Goal: Transaction & Acquisition: Purchase product/service

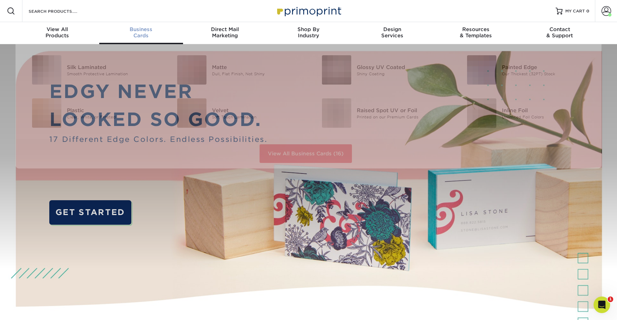
click at [146, 35] on div "Business Cards" at bounding box center [141, 32] width 84 height 12
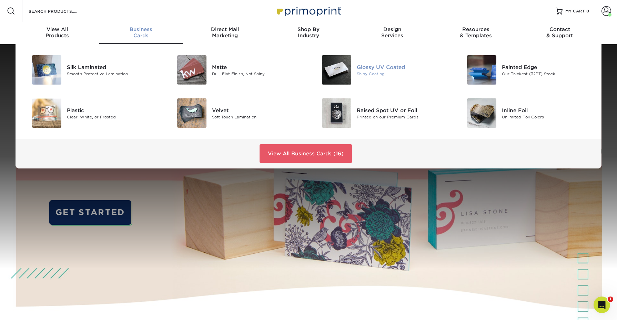
click at [342, 81] on img at bounding box center [336, 69] width 29 height 29
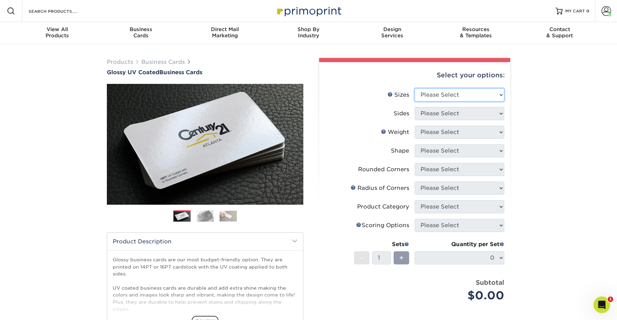
click at [501, 93] on select "Please Select 1.5" x 3.5" - Mini 1.75" x 3.5" - Mini 2" x 2" - Square 2" x 3" -…" at bounding box center [460, 94] width 90 height 13
select select "2.00x3.50"
click at [415, 88] on select "Please Select 1.5" x 3.5" - Mini 1.75" x 3.5" - Mini 2" x 2" - Square 2" x 3" -…" at bounding box center [460, 94] width 90 height 13
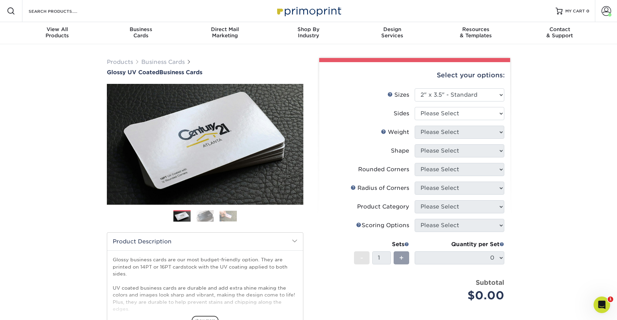
click at [508, 116] on div "Select your options: Sizes Help Sizes Please Select 1.5" x 3.5" - Mini 1.75" x …" at bounding box center [414, 224] width 191 height 325
click at [498, 116] on select "Please Select Print Both Sides Print Front Only" at bounding box center [460, 113] width 90 height 13
select select "32d3c223-f82c-492b-b915-ba065a00862f"
click at [415, 107] on select "Please Select Print Both Sides Print Front Only" at bounding box center [460, 113] width 90 height 13
click at [501, 132] on select "Please Select 16PT 14PT" at bounding box center [460, 132] width 90 height 13
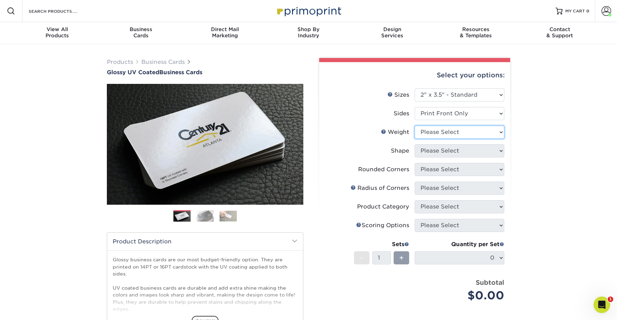
select select "16PT"
click at [415, 126] on select "Please Select 16PT 14PT" at bounding box center [460, 132] width 90 height 13
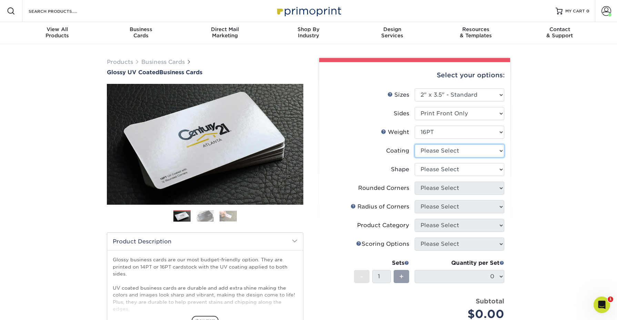
click at [498, 147] on select at bounding box center [460, 150] width 90 height 13
select select "1e8116af-acfc-44b1-83dc-8181aa338834"
click at [415, 144] on select at bounding box center [460, 150] width 90 height 13
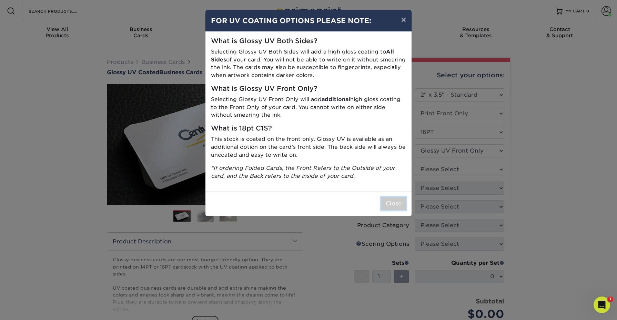
click at [400, 207] on button "Close" at bounding box center [394, 203] width 25 height 13
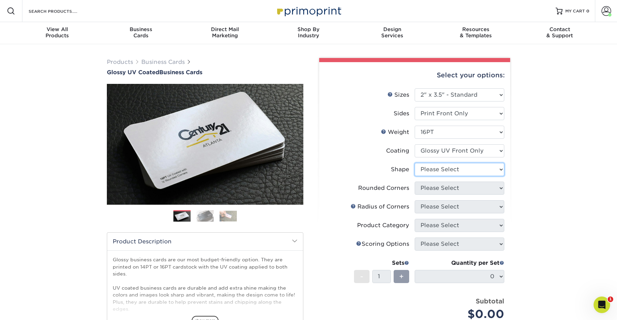
click at [490, 168] on select "Please Select Standard" at bounding box center [460, 169] width 90 height 13
select select "standard"
click at [415, 163] on select "Please Select Standard" at bounding box center [460, 169] width 90 height 13
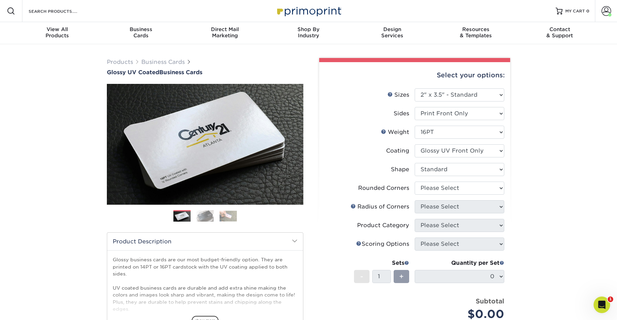
click at [491, 178] on li "Shape Please Select Standard" at bounding box center [414, 172] width 179 height 19
click at [489, 184] on select "Please Select Yes - Round 2 Corners Yes - Round 4 Corners No" at bounding box center [460, 187] width 90 height 13
select select "0"
click at [415, 181] on select "Please Select Yes - Round 2 Corners Yes - Round 4 Corners No" at bounding box center [460, 187] width 90 height 13
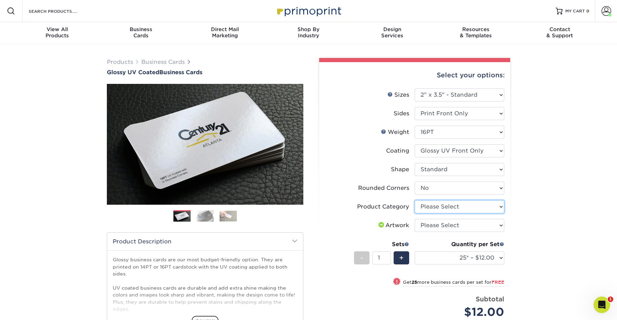
click at [488, 209] on select "Please Select Business Cards" at bounding box center [460, 206] width 90 height 13
select select "3b5148f1-0588-4f88-a218-97bcfdce65c1"
click at [415, 200] on select "Please Select Business Cards" at bounding box center [460, 206] width 90 height 13
click at [486, 225] on select "Please Select I will upload files I need a design - $100" at bounding box center [460, 225] width 90 height 13
select select "upload"
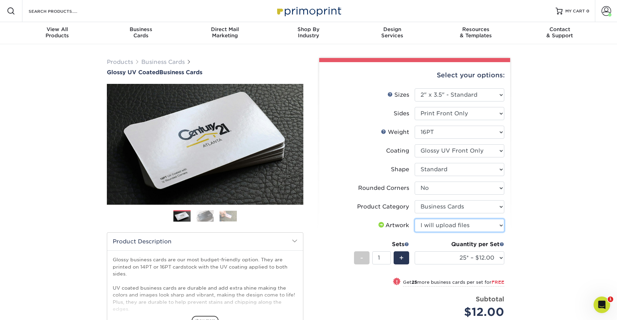
click at [415, 219] on select "Please Select I will upload files I need a design - $100" at bounding box center [460, 225] width 90 height 13
click at [498, 258] on select "25* – $12.00 50* – $12.00 100* – $12.00 250* – $21.00 500 – $42.00 1000 – $53.0…" at bounding box center [460, 257] width 90 height 13
select select "500 – $42.00"
click at [415, 251] on select "25* – $12.00 50* – $12.00 100* – $12.00 250* – $21.00 500 – $42.00 1000 – $53.0…" at bounding box center [460, 257] width 90 height 13
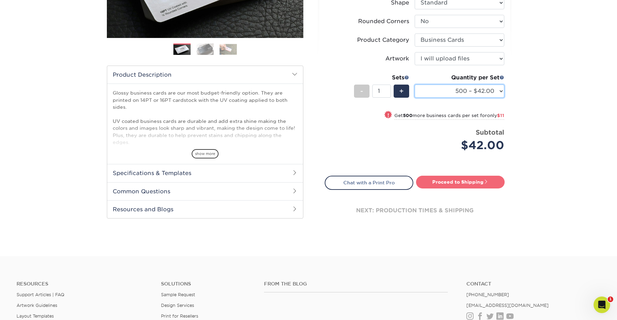
scroll to position [170, 0]
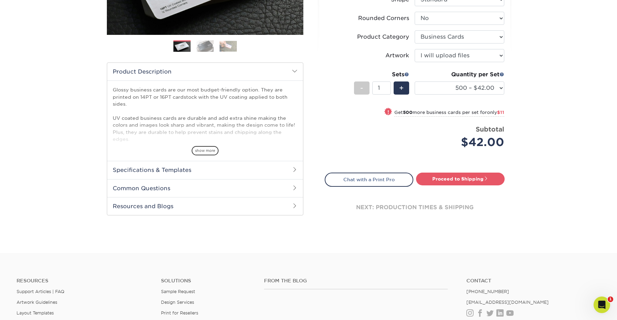
drag, startPoint x: 453, startPoint y: 166, endPoint x: 453, endPoint y: 170, distance: 3.8
click at [453, 168] on div "Select your options: Sizes Help Sizes Please Select 1.5" x 3.5" - Mini 1.75" x …" at bounding box center [414, 62] width 191 height 341
click at [453, 177] on link "Proceed to Shipping" at bounding box center [460, 178] width 89 height 12
type input "Set 1"
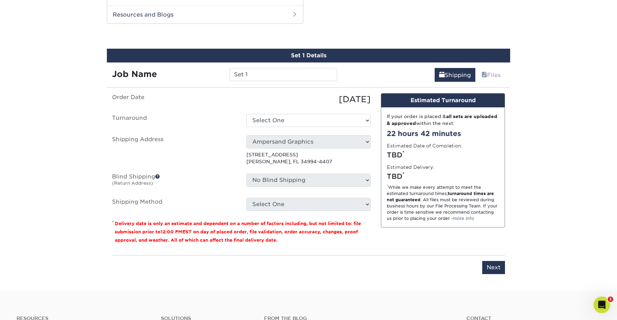
scroll to position [359, 0]
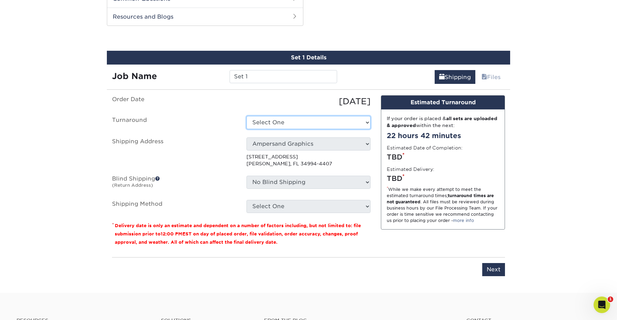
click at [273, 117] on select "Select One 2-4 Business Days 2 Day Next Business Day" at bounding box center [309, 122] width 124 height 13
select select "aceed033-6e52-4dcf-a4e3-62a72737fa53"
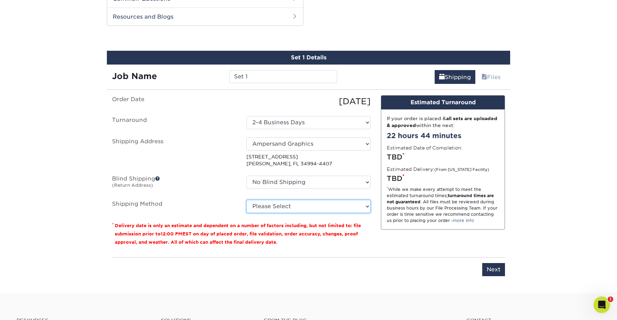
click at [353, 204] on select "Please Select Ground Shipping (+$8.96) 3 Day Shipping Service (+$15.34) 2 Day A…" at bounding box center [309, 206] width 124 height 13
select select "03"
click at [247, 200] on select "Please Select Ground Shipping (+$8.96) 3 Day Shipping Service (+$15.34) 2 Day A…" at bounding box center [309, 206] width 124 height 13
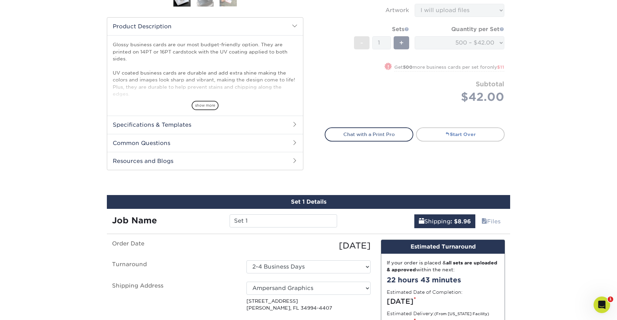
scroll to position [209, 0]
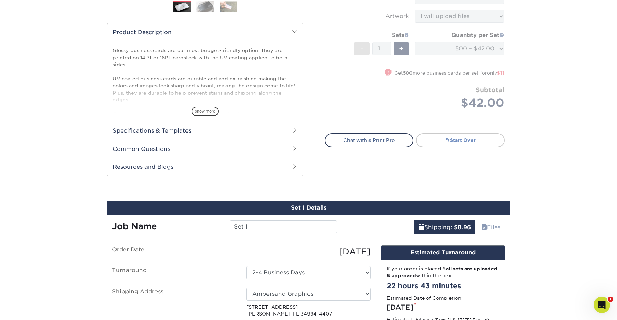
click at [433, 140] on link "Start Over" at bounding box center [460, 140] width 89 height 14
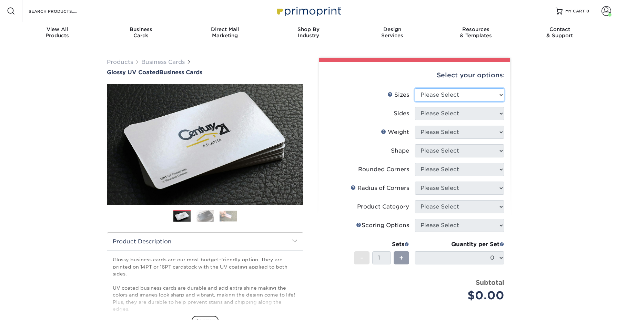
click at [445, 90] on select "Please Select 1.5" x 3.5" - Mini 1.75" x 3.5" - Mini 2" x 2" - Square 2" x 3" -…" at bounding box center [460, 94] width 90 height 13
select select "2.00x3.50"
click at [415, 88] on select "Please Select 1.5" x 3.5" - Mini 1.75" x 3.5" - Mini 2" x 2" - Square 2" x 3" -…" at bounding box center [460, 94] width 90 height 13
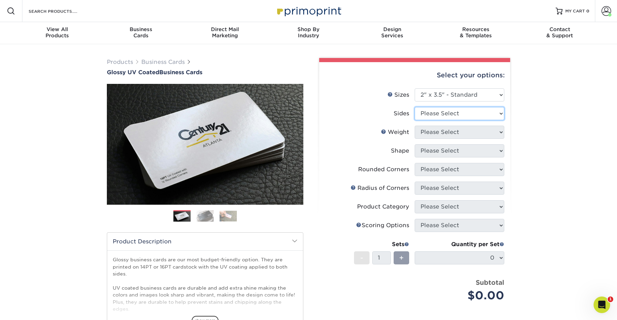
click at [466, 113] on select "Please Select Print Both Sides Print Front Only" at bounding box center [460, 113] width 90 height 13
select select "13abbda7-1d64-4f25-8bb2-c179b224825d"
click at [415, 107] on select "Please Select Print Both Sides Print Front Only" at bounding box center [460, 113] width 90 height 13
click at [465, 132] on select "Please Select 16PT 14PT" at bounding box center [460, 132] width 90 height 13
select select "16PT"
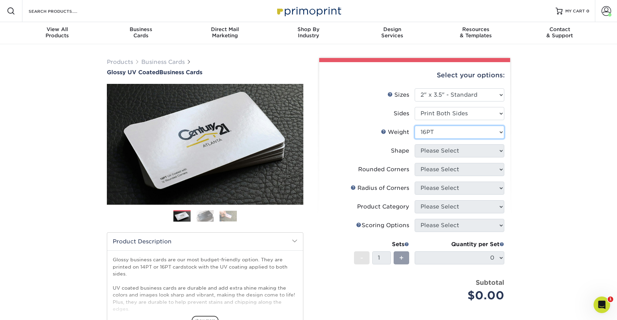
click at [415, 126] on select "Please Select 16PT 14PT" at bounding box center [460, 132] width 90 height 13
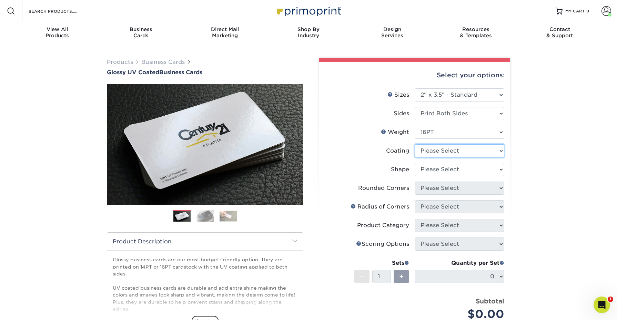
click at [460, 149] on select at bounding box center [460, 150] width 90 height 13
select select "1e8116af-acfc-44b1-83dc-8181aa338834"
click at [415, 144] on select at bounding box center [460, 150] width 90 height 13
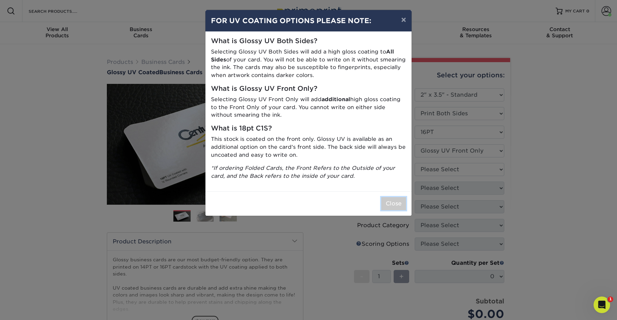
click at [405, 203] on button "Close" at bounding box center [394, 203] width 25 height 13
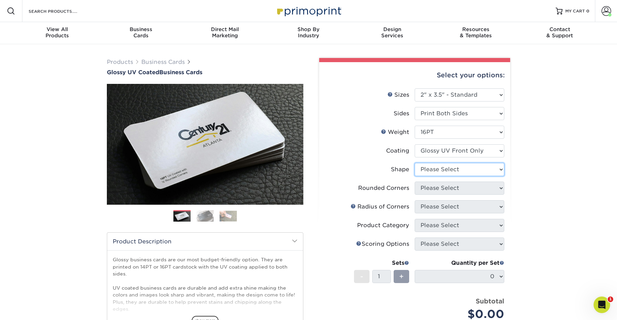
click at [442, 175] on select "Please Select Standard" at bounding box center [460, 169] width 90 height 13
select select "standard"
click at [415, 163] on select "Please Select Standard" at bounding box center [460, 169] width 90 height 13
click at [450, 186] on select "Please Select Yes - Round 2 Corners Yes - Round 4 Corners No" at bounding box center [460, 187] width 90 height 13
select select "0"
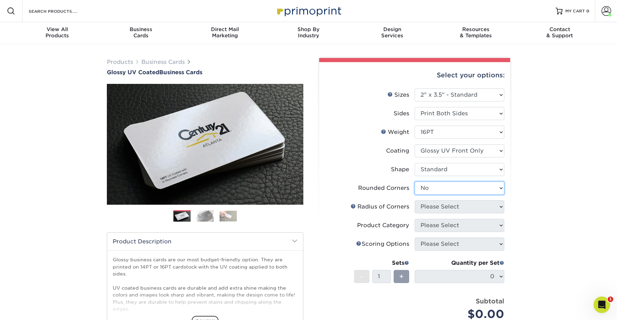
click at [415, 181] on select "Please Select Yes - Round 2 Corners Yes - Round 4 Corners No" at bounding box center [460, 187] width 90 height 13
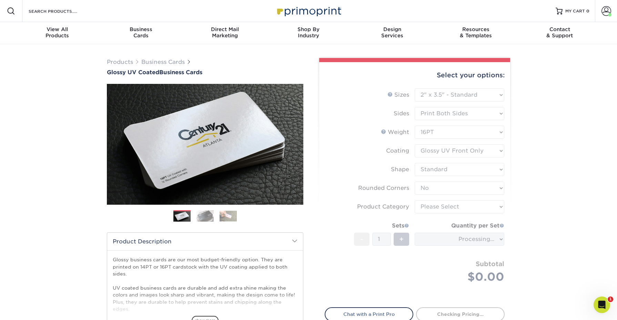
click at [465, 203] on form "Sizes Help Sizes Please Select 1.5" x 3.5" - Mini 1.75" x 3.5" - Mini 2" x 2" -…" at bounding box center [415, 193] width 180 height 211
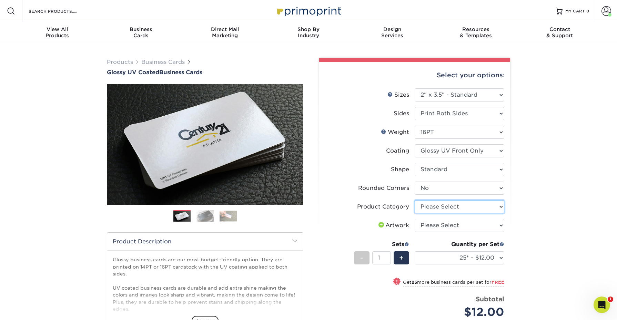
click at [465, 208] on select "Please Select Business Cards" at bounding box center [460, 206] width 90 height 13
select select "3b5148f1-0588-4f88-a218-97bcfdce65c1"
click at [415, 200] on select "Please Select Business Cards" at bounding box center [460, 206] width 90 height 13
click at [467, 226] on select "Please Select I will upload files I need a design - $100" at bounding box center [460, 225] width 90 height 13
select select "upload"
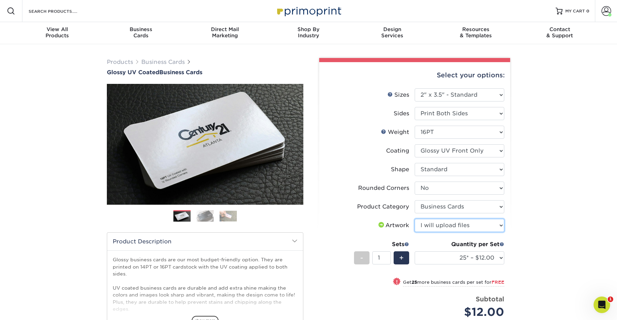
click at [415, 219] on select "Please Select I will upload files I need a design - $100" at bounding box center [460, 225] width 90 height 13
click at [486, 258] on select "25* – $12.00 50* – $12.00 100* – $12.00 250* – $21.00 500 – $42.00 1000 – $53.0…" at bounding box center [460, 257] width 90 height 13
select select "1000 – $53.00"
click at [415, 251] on select "25* – $12.00 50* – $12.00 100* – $12.00 250* – $21.00 500 – $42.00 1000 – $53.0…" at bounding box center [460, 257] width 90 height 13
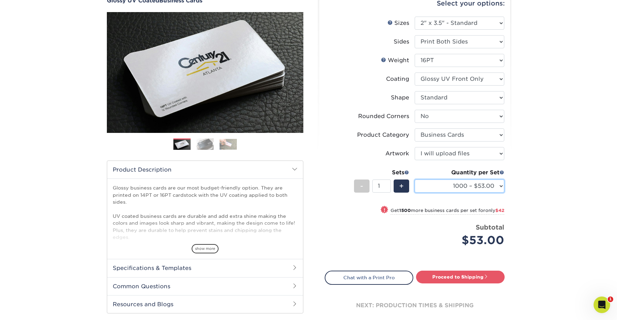
scroll to position [73, 0]
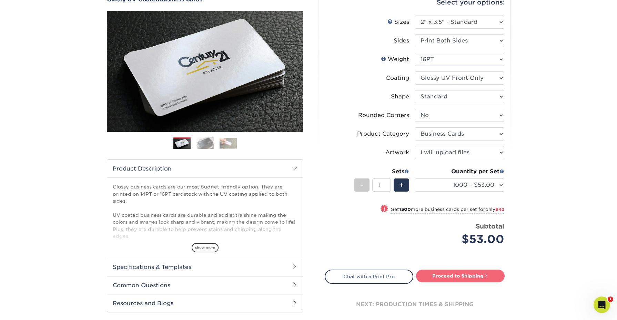
click at [458, 278] on link "Proceed to Shipping" at bounding box center [460, 275] width 89 height 12
type input "Set 1"
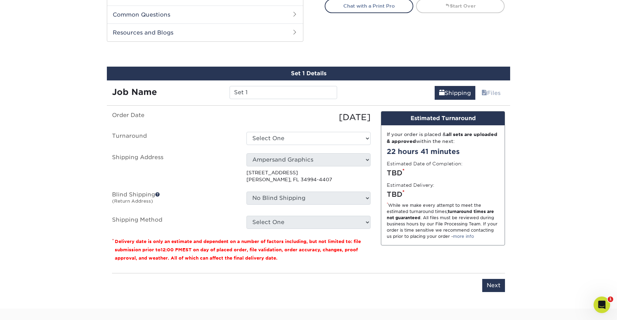
scroll to position [361, 0]
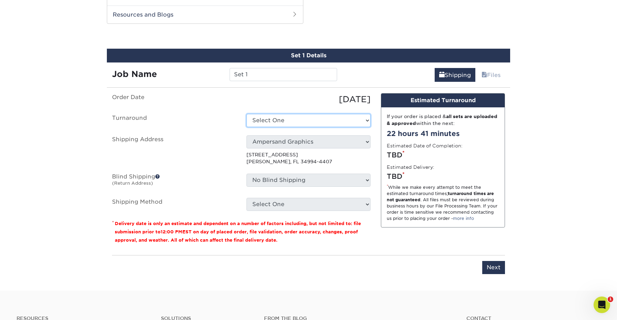
click at [313, 115] on select "Select One 2-4 Business Days 2 Day Next Business Day" at bounding box center [309, 120] width 124 height 13
select select "87c9e963-59d8-4b47-a164-3bc32a41009d"
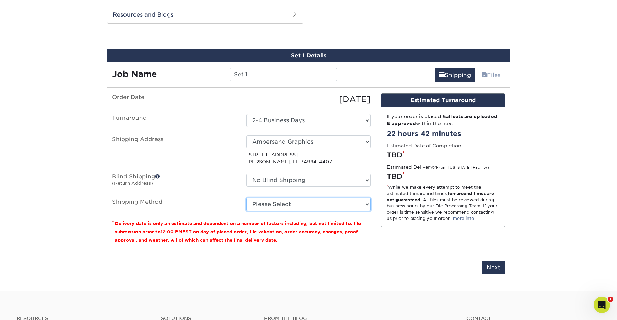
click at [317, 203] on select "Please Select Ground Shipping (+$8.96) 3 Day Shipping Service (+$15.34) 2 Day A…" at bounding box center [309, 204] width 124 height 13
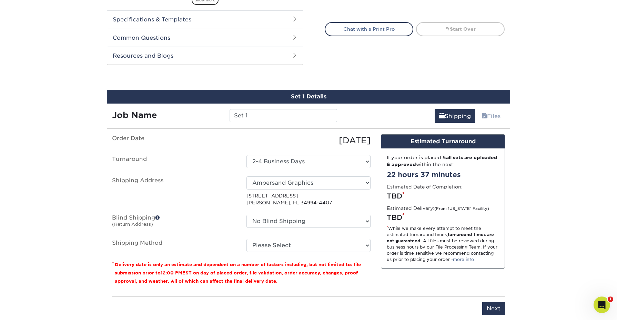
scroll to position [320, 0]
click at [452, 33] on link "Start Over" at bounding box center [460, 29] width 89 height 14
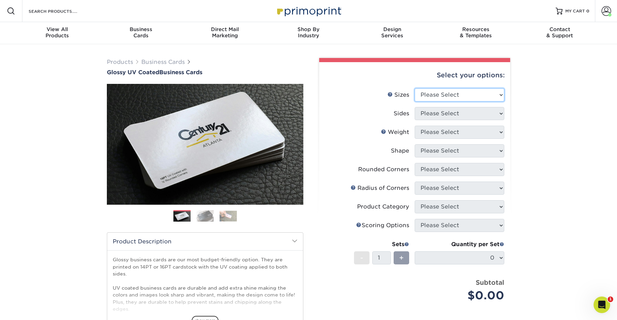
click at [501, 93] on select "Please Select 1.5" x 3.5" - Mini 1.75" x 3.5" - Mini 2" x 2" - Square 2" x 3" -…" at bounding box center [460, 94] width 90 height 13
select select "2.00x3.50"
click at [415, 88] on select "Please Select 1.5" x 3.5" - Mini 1.75" x 3.5" - Mini 2" x 2" - Square 2" x 3" -…" at bounding box center [460, 94] width 90 height 13
click at [481, 118] on select "Please Select Print Both Sides Print Front Only" at bounding box center [460, 113] width 90 height 13
select select "32d3c223-f82c-492b-b915-ba065a00862f"
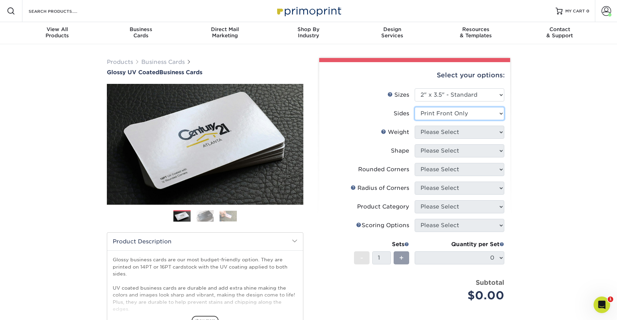
click at [415, 107] on select "Please Select Print Both Sides Print Front Only" at bounding box center [460, 113] width 90 height 13
click at [475, 135] on select "Please Select 16PT 14PT" at bounding box center [460, 132] width 90 height 13
select select "16PT"
click at [415, 126] on select "Please Select 16PT 14PT" at bounding box center [460, 132] width 90 height 13
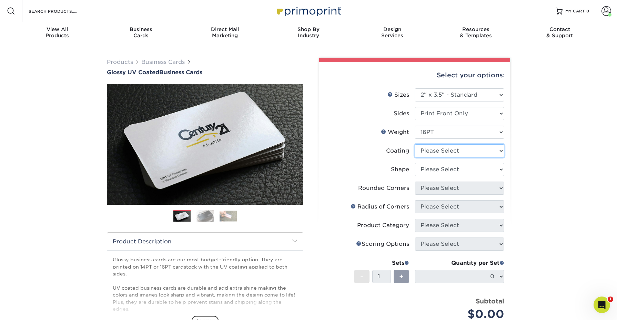
click at [474, 153] on select at bounding box center [460, 150] width 90 height 13
select select "1e8116af-acfc-44b1-83dc-8181aa338834"
click at [415, 144] on select at bounding box center [460, 150] width 90 height 13
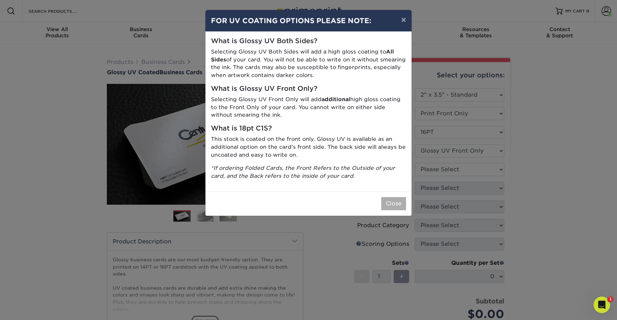
click at [397, 197] on div "Close" at bounding box center [309, 203] width 206 height 24
click at [397, 198] on button "Close" at bounding box center [394, 203] width 25 height 13
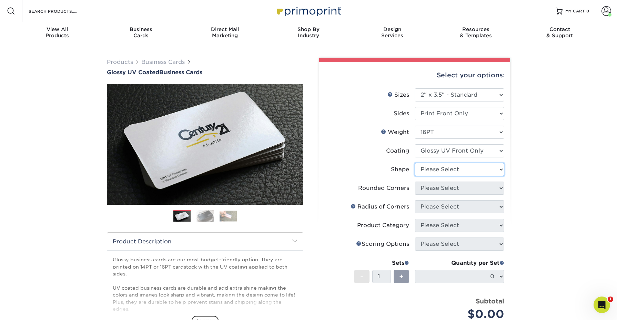
click at [444, 172] on select "Please Select Standard" at bounding box center [460, 169] width 90 height 13
select select "standard"
click at [415, 163] on select "Please Select Standard" at bounding box center [460, 169] width 90 height 13
click at [449, 186] on select "Please Select Yes - Round 2 Corners Yes - Round 4 Corners No" at bounding box center [460, 187] width 90 height 13
select select "0"
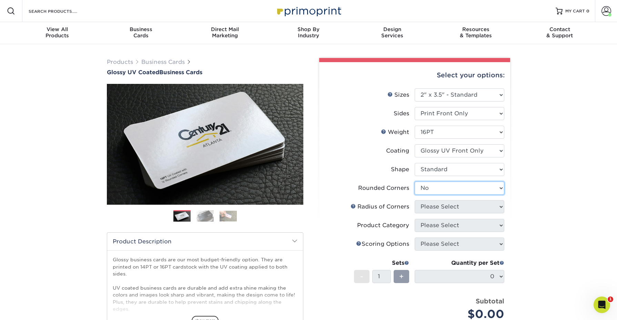
click at [415, 181] on select "Please Select Yes - Round 2 Corners Yes - Round 4 Corners No" at bounding box center [460, 187] width 90 height 13
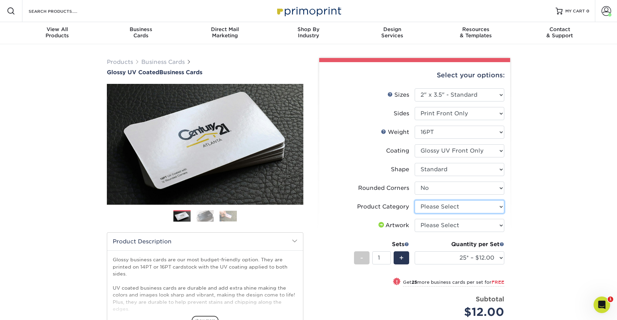
click at [460, 206] on select "Please Select Business Cards" at bounding box center [460, 206] width 90 height 13
select select "3b5148f1-0588-4f88-a218-97bcfdce65c1"
click at [415, 200] on select "Please Select Business Cards" at bounding box center [460, 206] width 90 height 13
click at [466, 220] on select "Please Select I will upload files I need a design - $100" at bounding box center [460, 225] width 90 height 13
select select "upload"
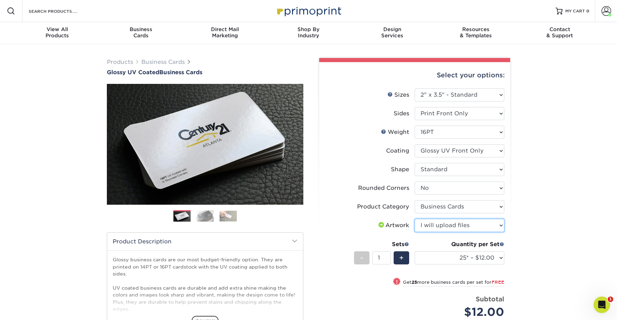
click at [415, 219] on select "Please Select I will upload files I need a design - $100" at bounding box center [460, 225] width 90 height 13
click at [497, 255] on select "25* – $12.00 50* – $12.00 100* – $12.00 250* – $21.00 500 – $42.00 1000 – $53.0…" at bounding box center [460, 257] width 90 height 13
click at [415, 251] on select "25* – $12.00 50* – $12.00 100* – $12.00 250* – $21.00 500 – $42.00 1000 – $53.0…" at bounding box center [460, 257] width 90 height 13
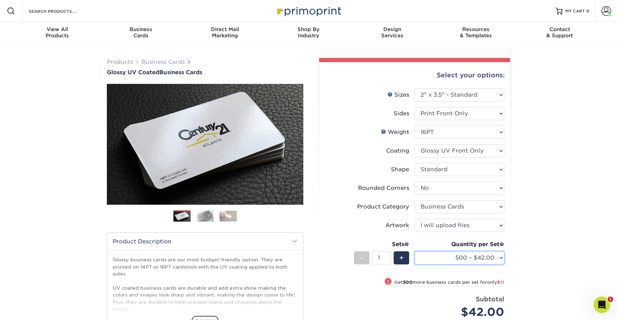
click at [489, 261] on select "25* – $12.00 50* – $12.00 100* – $12.00 250* – $21.00 500 – $42.00 1000 – $53.0…" at bounding box center [460, 257] width 90 height 13
select select "1000 – $53.00"
click at [415, 251] on select "25* – $12.00 50* – $12.00 100* – $12.00 250* – $21.00 500 – $42.00 1000 – $53.0…" at bounding box center [460, 257] width 90 height 13
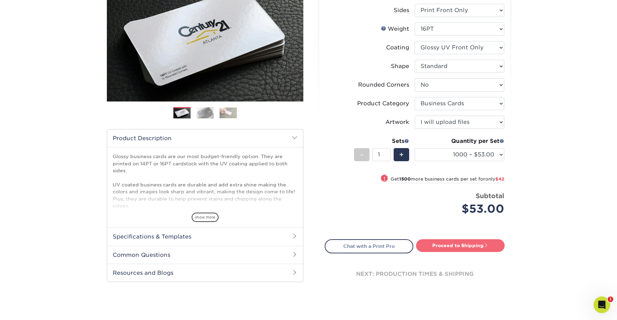
drag, startPoint x: 458, startPoint y: 256, endPoint x: 457, endPoint y: 251, distance: 5.2
click at [458, 256] on div "next: production times & shipping" at bounding box center [415, 273] width 180 height 41
click at [458, 245] on link "Proceed to Shipping" at bounding box center [460, 245] width 89 height 12
type input "Set 1"
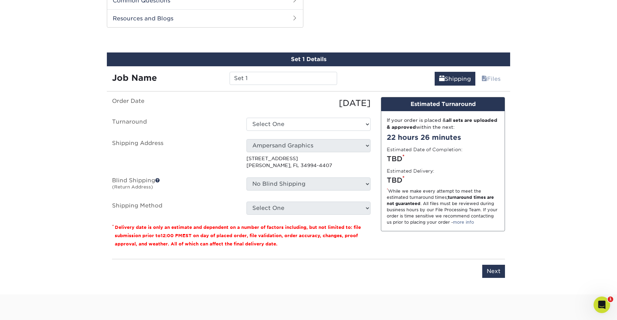
scroll to position [361, 0]
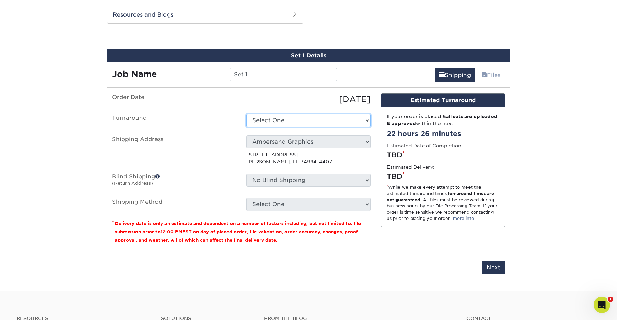
click at [333, 115] on select "Select One 2-4 Business Days 2 Day Next Business Day" at bounding box center [309, 120] width 124 height 13
select select "00ecff32-b1a7-4fce-8c38-41f1151cca2d"
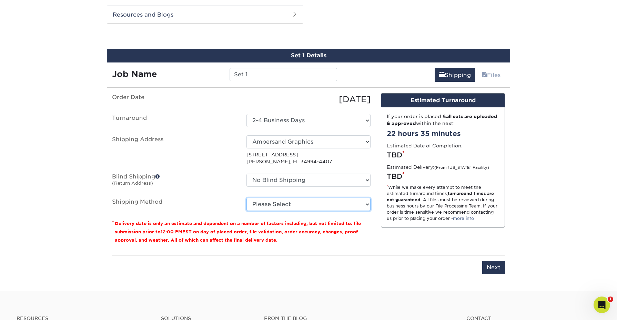
click at [323, 202] on select "Please Select Ground Shipping (+$8.96) 3 Day Shipping Service (+$15.34) 2 Day A…" at bounding box center [309, 204] width 124 height 13
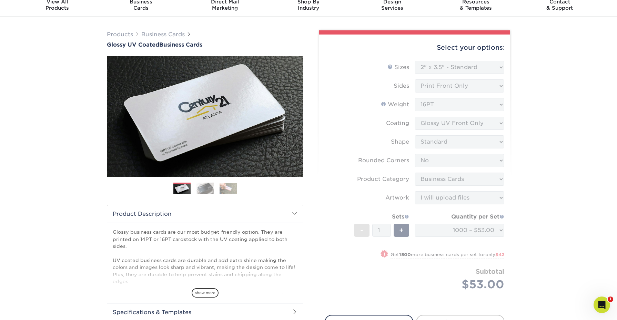
scroll to position [0, 0]
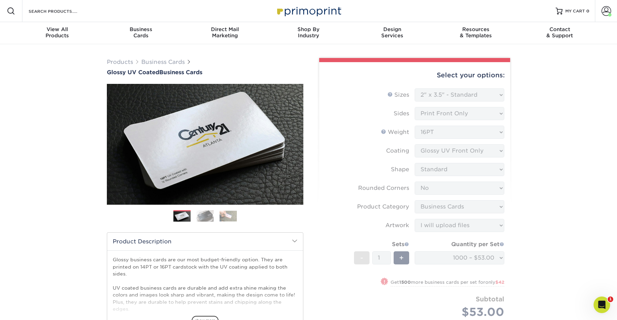
click at [296, 11] on img at bounding box center [308, 10] width 69 height 15
